Goal: Transaction & Acquisition: Purchase product/service

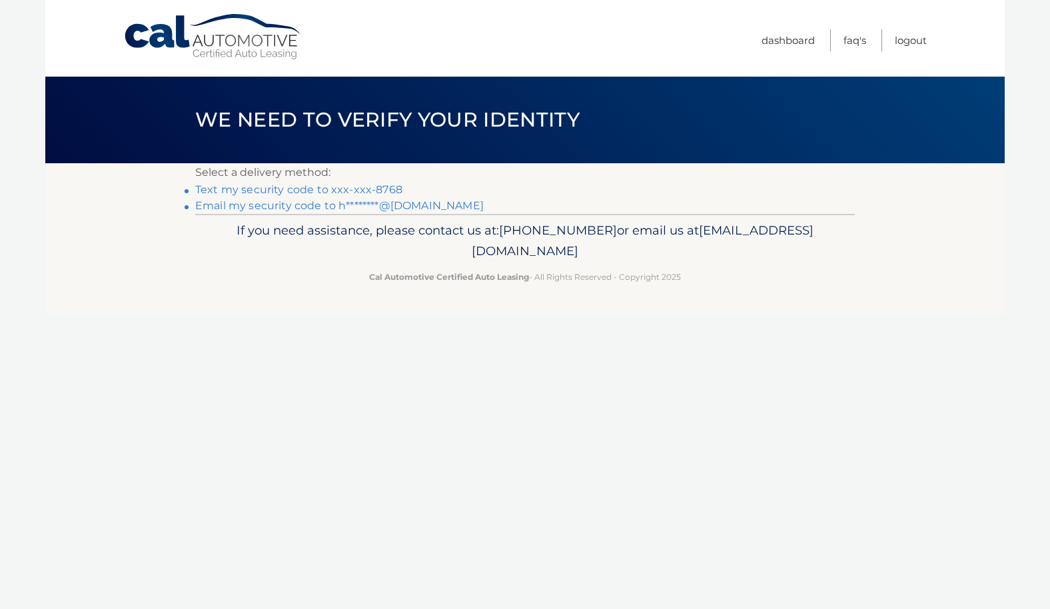
click at [372, 196] on link "Text my security code to xxx-xxx-8768" at bounding box center [298, 189] width 207 height 13
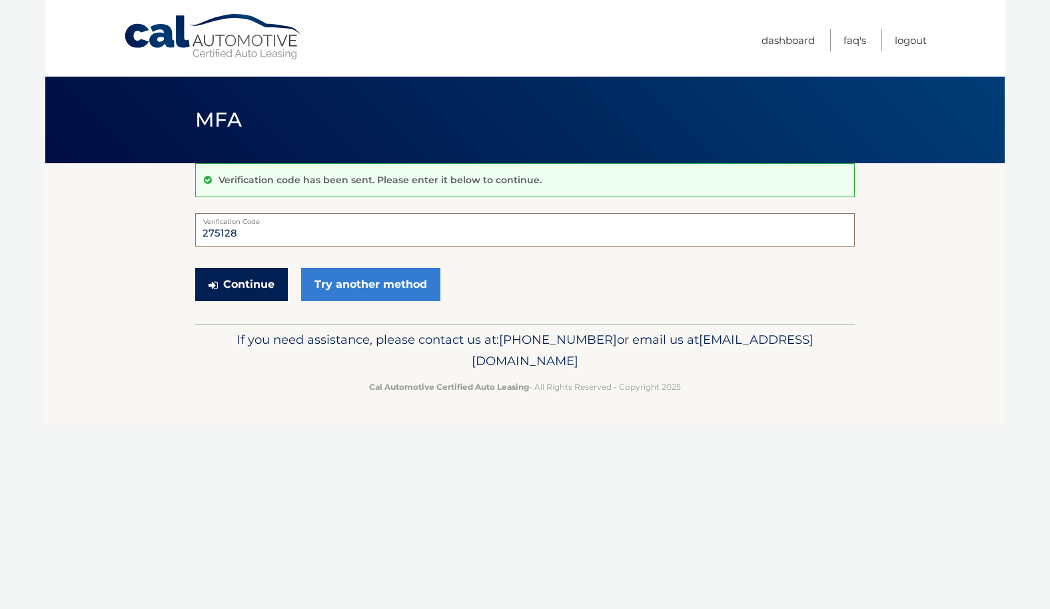
type input "275128"
click at [252, 293] on button "Continue" at bounding box center [241, 284] width 93 height 33
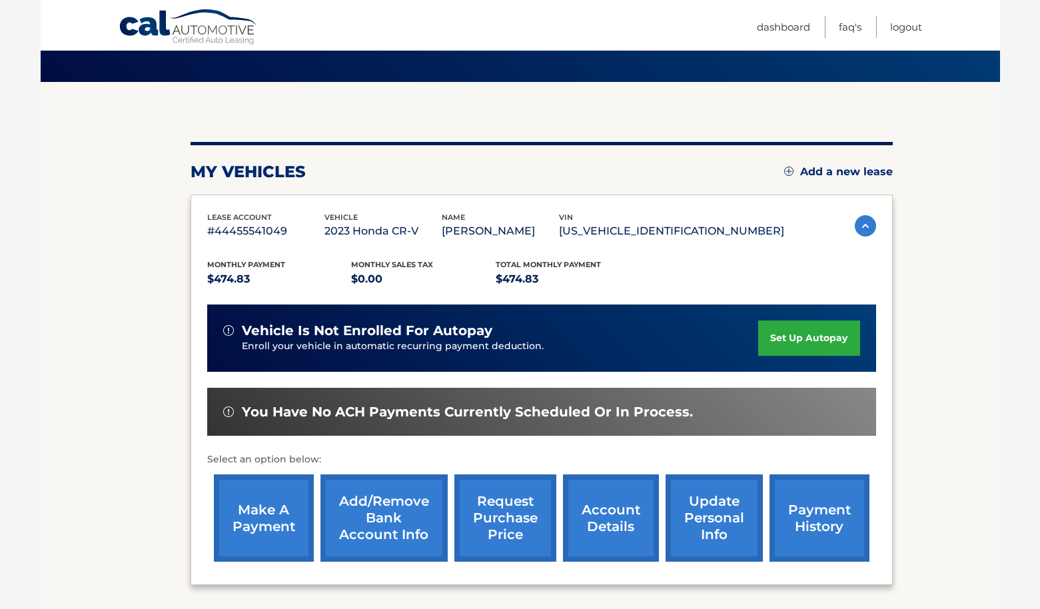
scroll to position [84, 0]
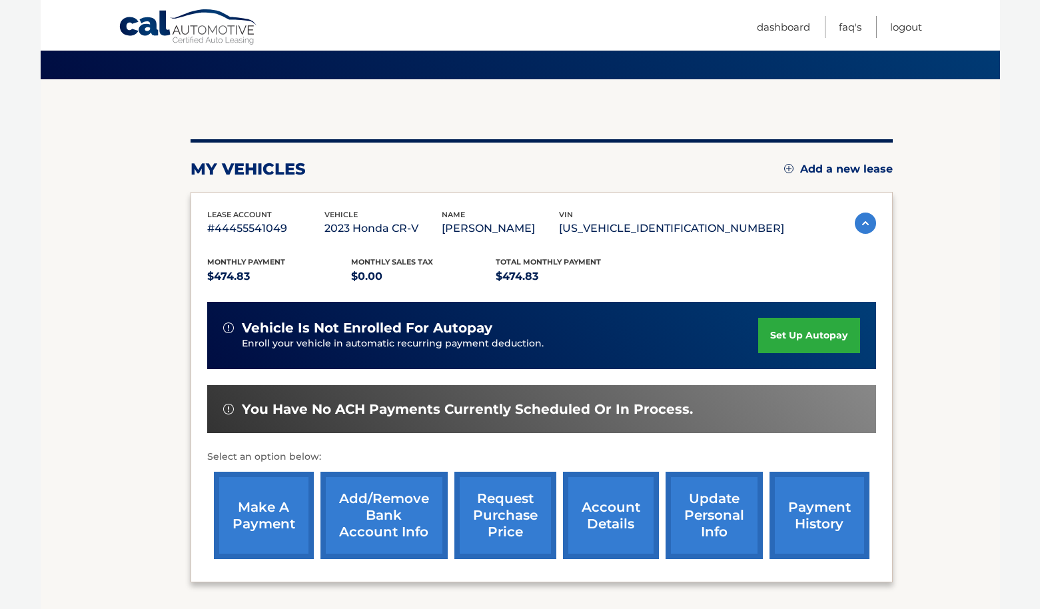
click at [257, 520] on link "make a payment" at bounding box center [264, 515] width 100 height 87
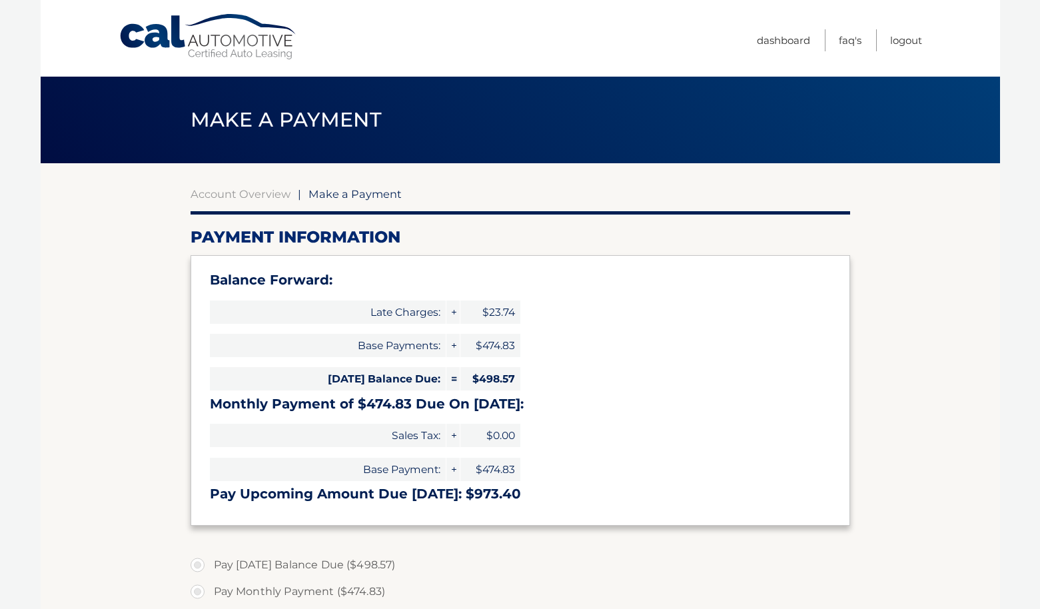
select select "OTZmZTNlNTYtN2ZkNC00ZjY4LTk0ZmYtZjcxNTM1MzljYmM3"
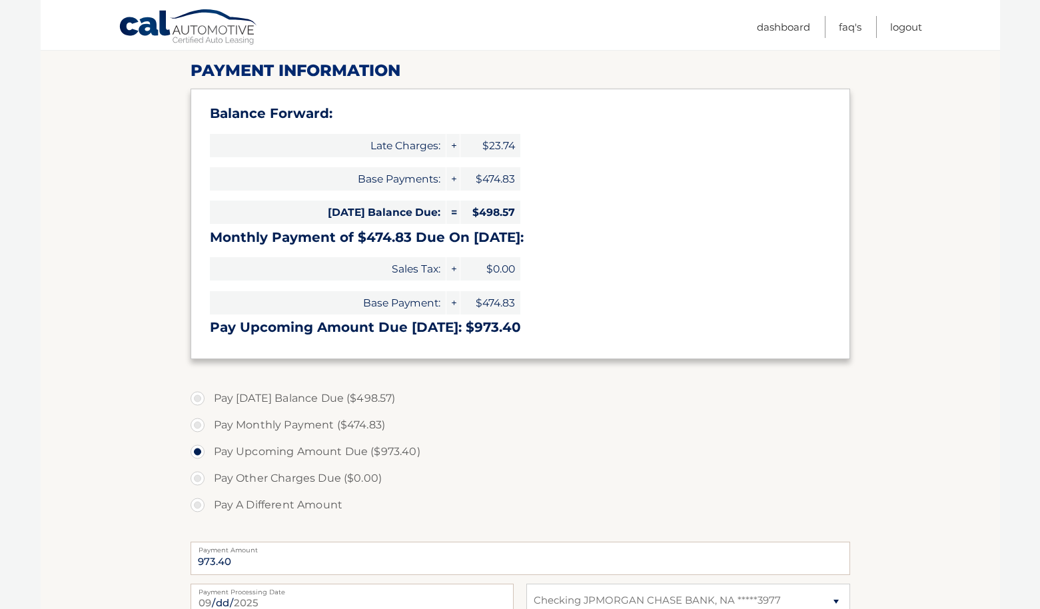
scroll to position [169, 0]
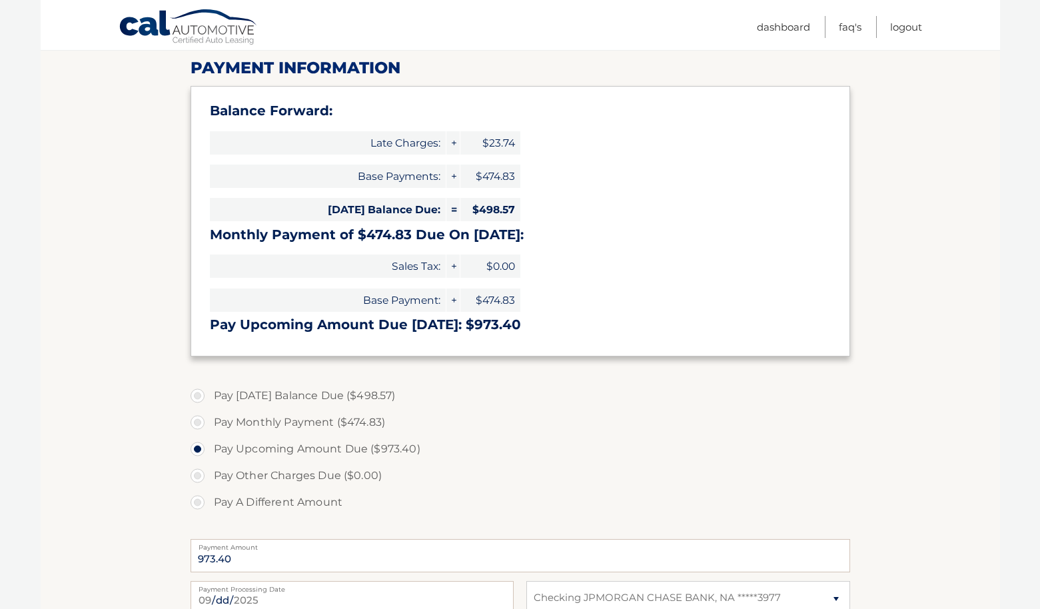
click at [199, 425] on label "Pay Monthly Payment ($474.83)" at bounding box center [520, 422] width 659 height 27
click at [199, 425] on input "Pay Monthly Payment ($474.83)" at bounding box center [202, 419] width 13 height 21
radio input "true"
type input "474.83"
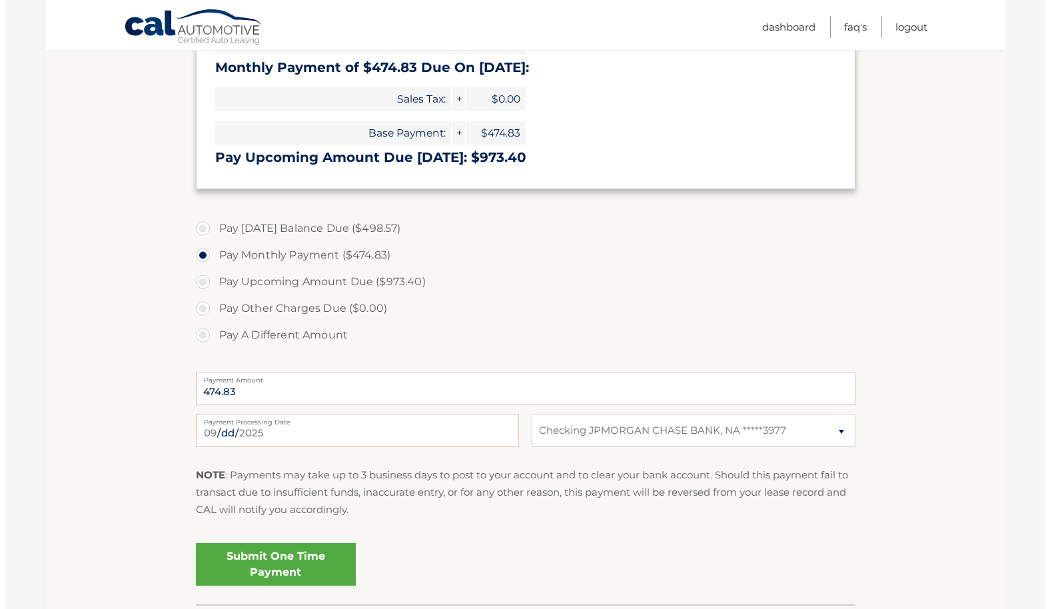
scroll to position [442, 0]
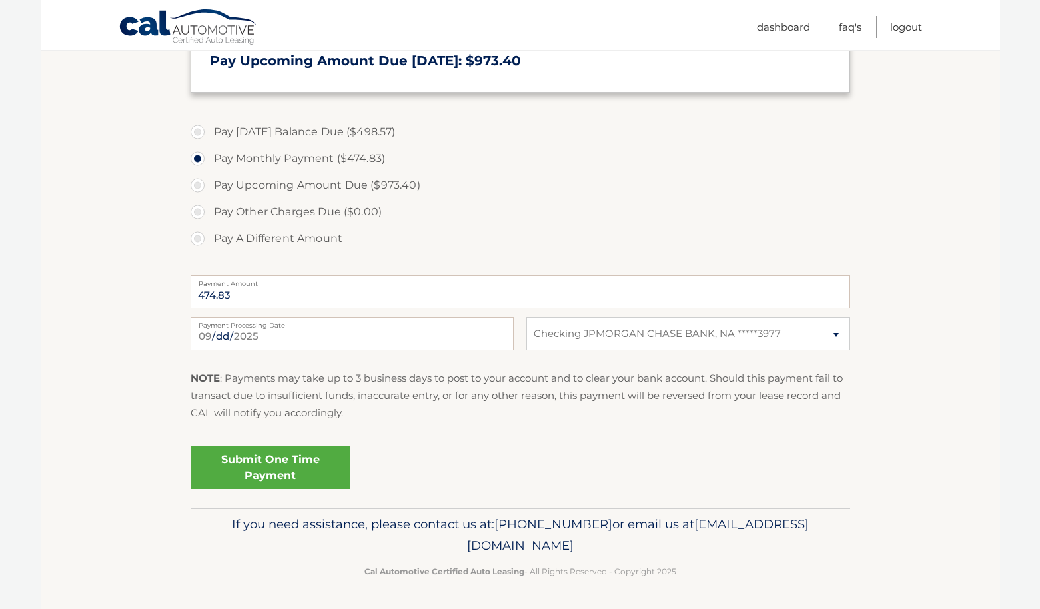
click at [262, 458] on link "Submit One Time Payment" at bounding box center [271, 467] width 160 height 43
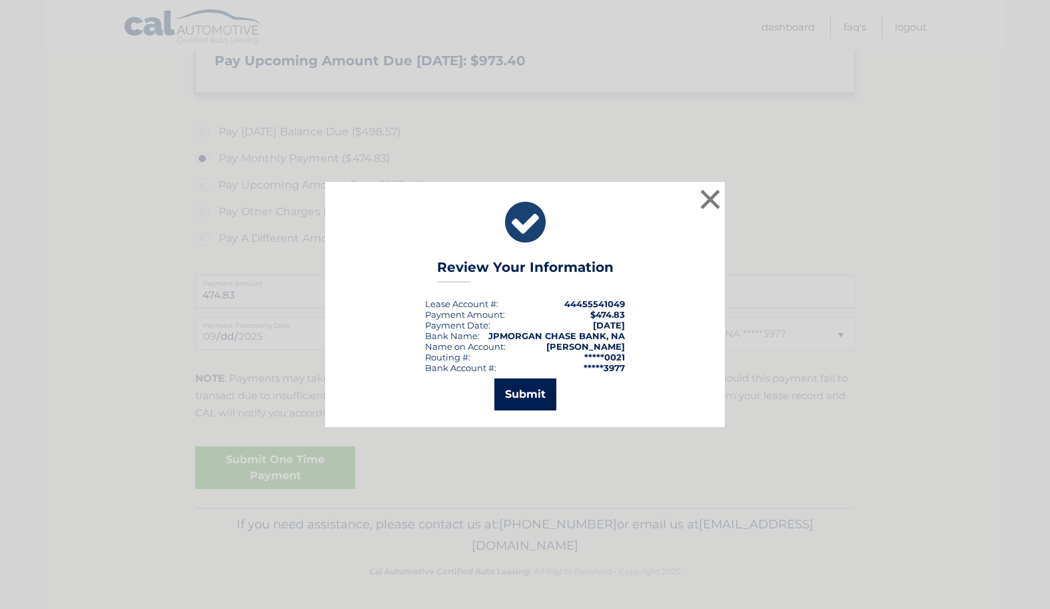
click at [526, 400] on button "Submit" at bounding box center [525, 394] width 62 height 32
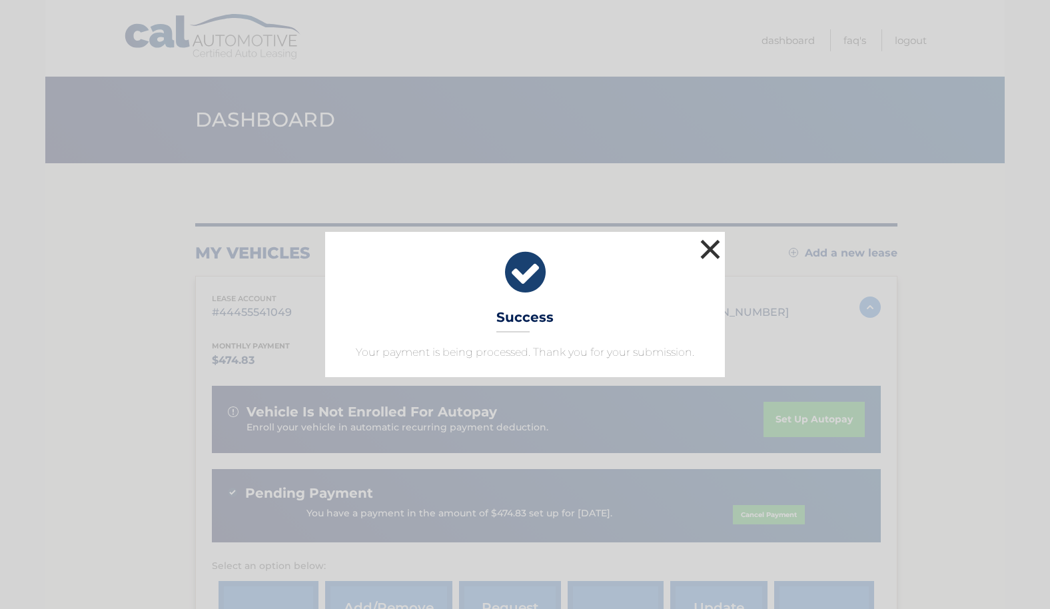
click at [710, 246] on button "×" at bounding box center [710, 249] width 27 height 27
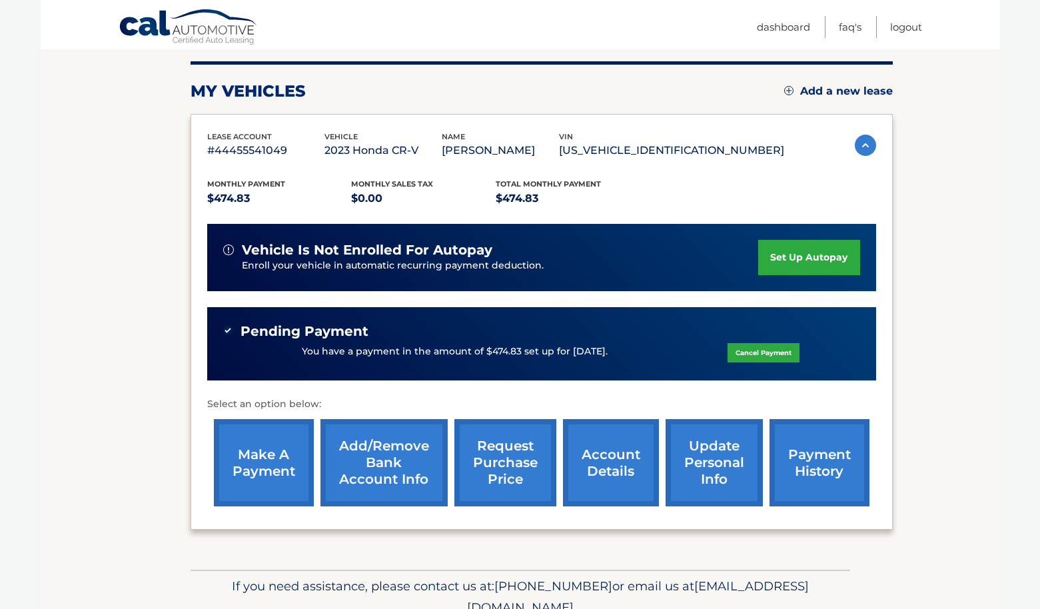
scroll to position [230, 0]
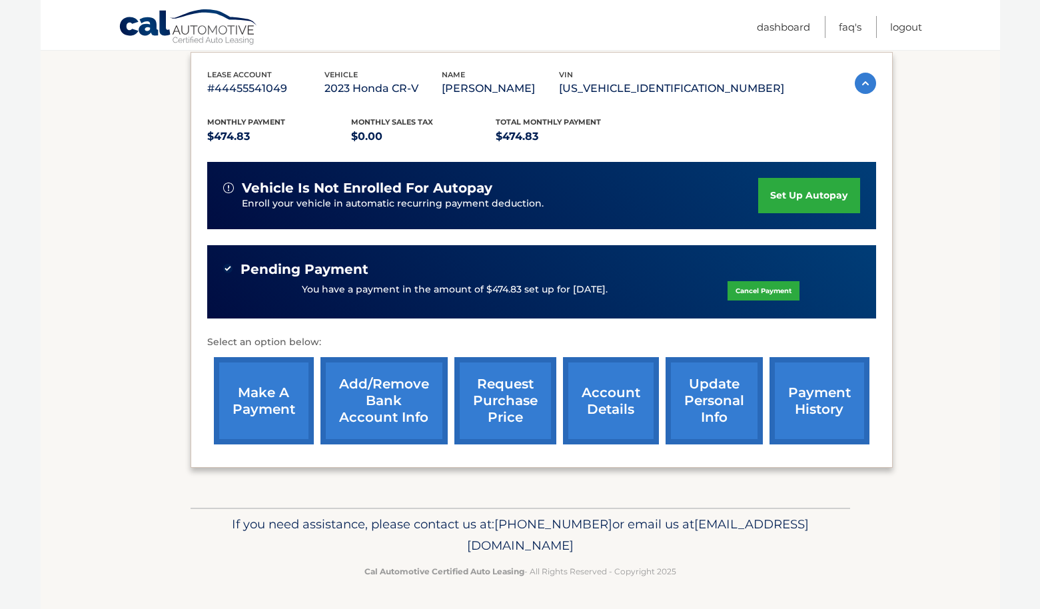
click at [833, 394] on link "payment history" at bounding box center [819, 400] width 100 height 87
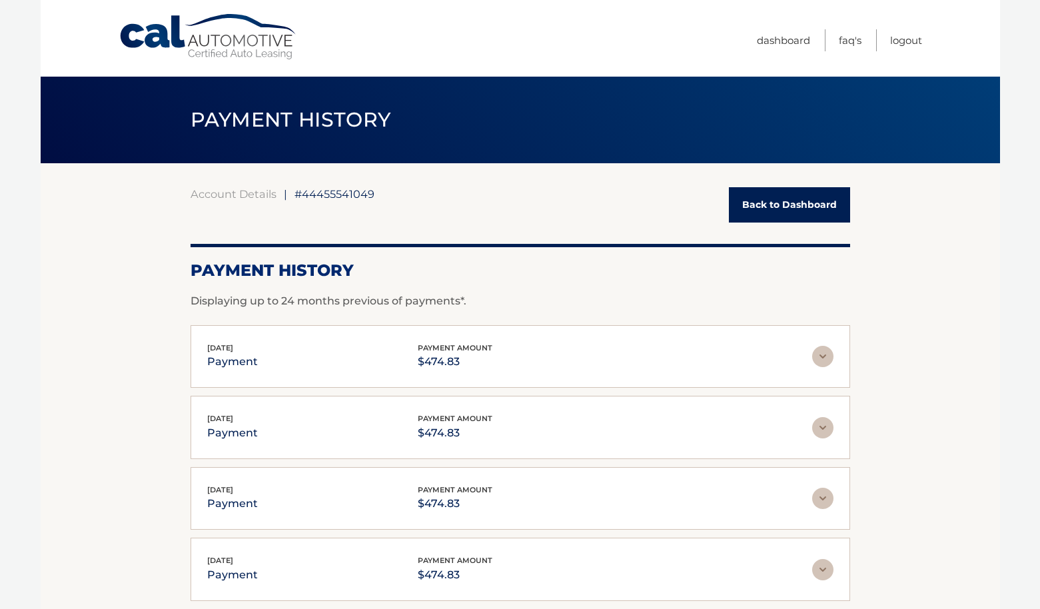
click at [826, 213] on link "Back to Dashboard" at bounding box center [789, 204] width 121 height 35
